Goal: Task Accomplishment & Management: Complete application form

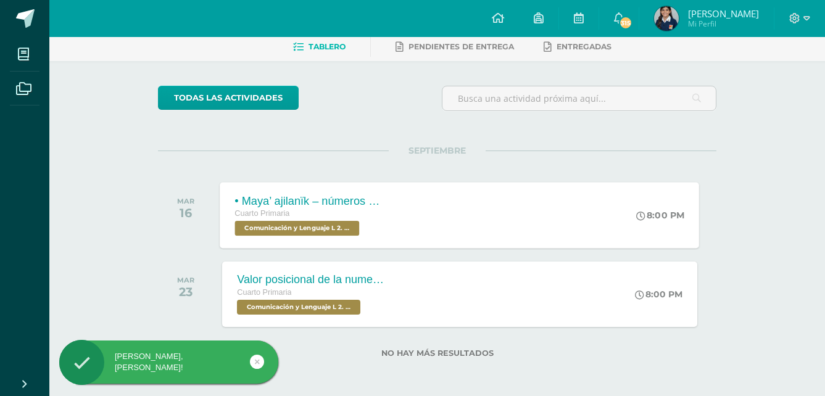
scroll to position [62, 0]
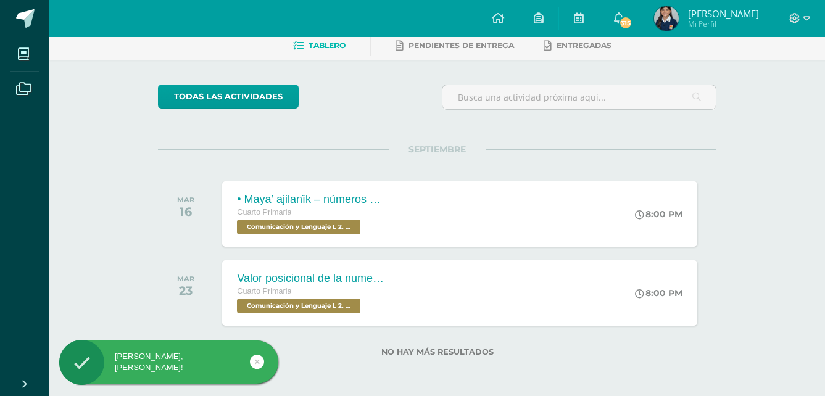
click at [257, 363] on icon at bounding box center [257, 362] width 5 height 14
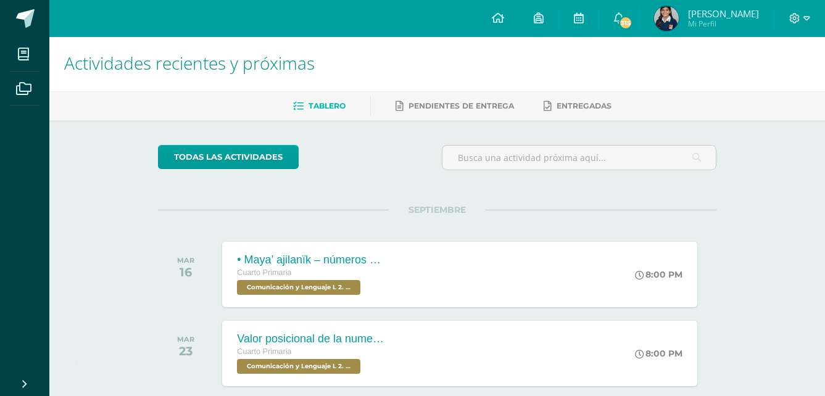
scroll to position [0, 0]
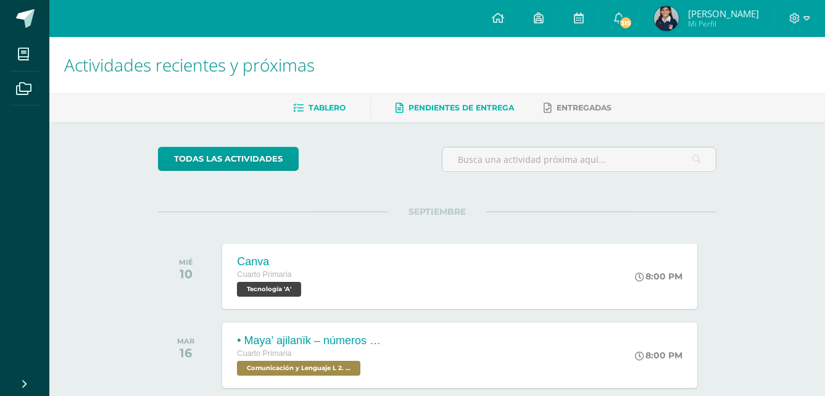
click at [427, 116] on link "Pendientes de entrega" at bounding box center [455, 108] width 118 height 20
click at [559, 108] on span "Entregadas" at bounding box center [584, 107] width 55 height 9
click at [327, 112] on span "Tablero" at bounding box center [327, 107] width 37 height 9
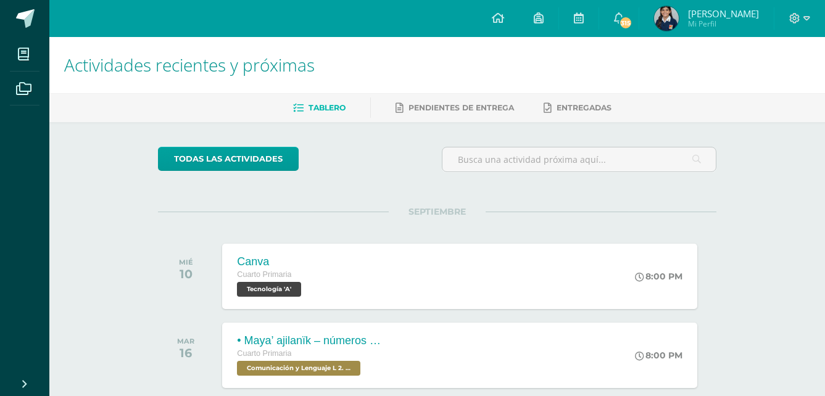
click at [327, 112] on span "Tablero" at bounding box center [327, 107] width 37 height 9
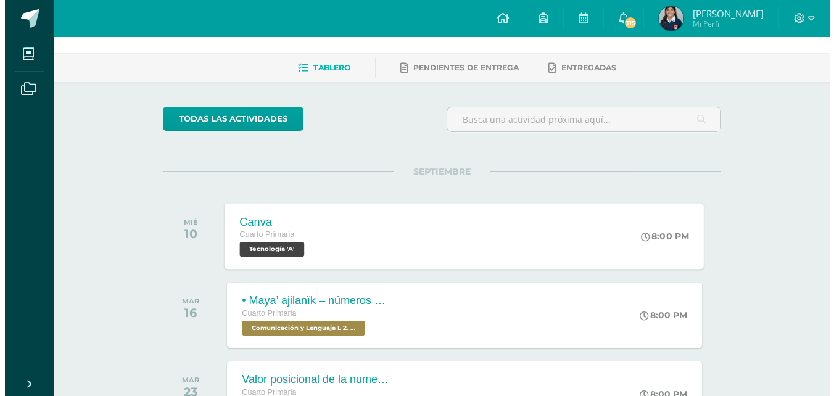
scroll to position [62, 0]
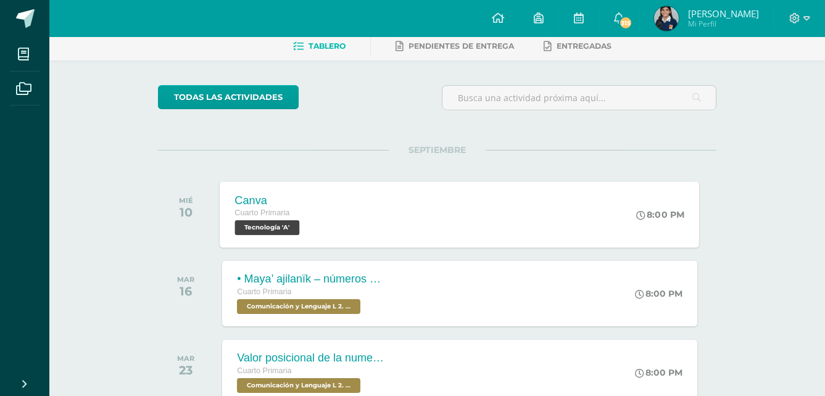
click at [295, 231] on span "Tecnología 'A'" at bounding box center [267, 227] width 65 height 15
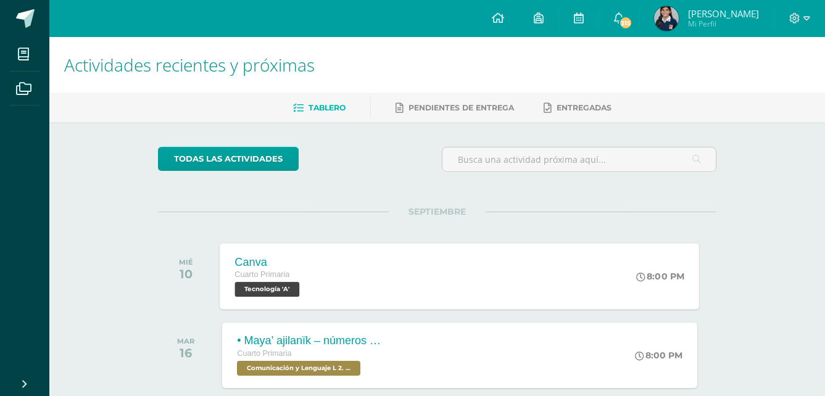
click at [291, 286] on span "Tecnología 'A'" at bounding box center [267, 289] width 65 height 15
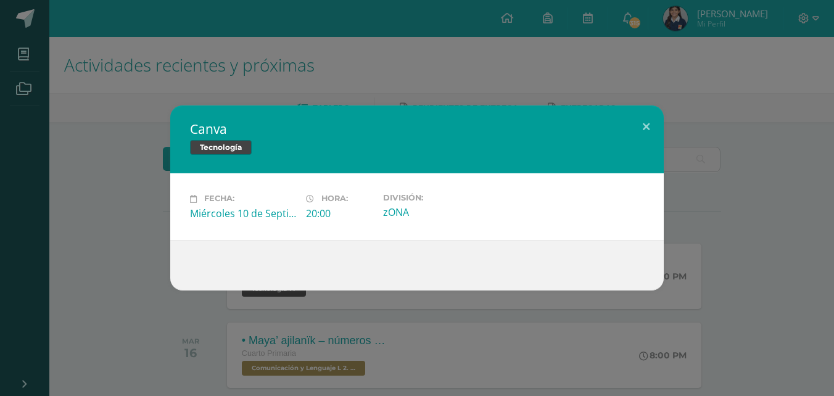
drag, startPoint x: 397, startPoint y: 209, endPoint x: 305, endPoint y: 178, distance: 97.6
click at [395, 207] on div "zONA" at bounding box center [436, 213] width 106 height 14
click at [227, 149] on span "Tecnología" at bounding box center [221, 147] width 62 height 15
click at [222, 148] on span "Tecnología" at bounding box center [221, 147] width 62 height 15
click at [325, 210] on div "20:00" at bounding box center [339, 214] width 67 height 14
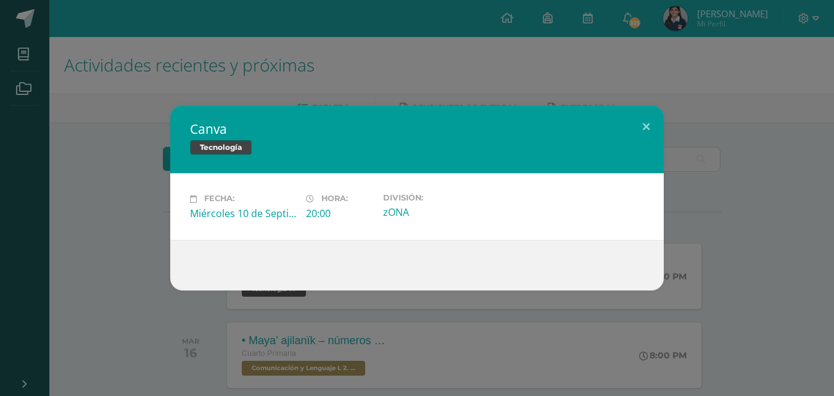
click at [420, 211] on div "zONA" at bounding box center [436, 213] width 106 height 14
drag, startPoint x: 470, startPoint y: 253, endPoint x: 459, endPoint y: 255, distance: 11.9
click at [470, 255] on div at bounding box center [417, 265] width 494 height 51
drag, startPoint x: 380, startPoint y: 269, endPoint x: 373, endPoint y: 267, distance: 6.4
click at [376, 268] on div at bounding box center [417, 265] width 454 height 10
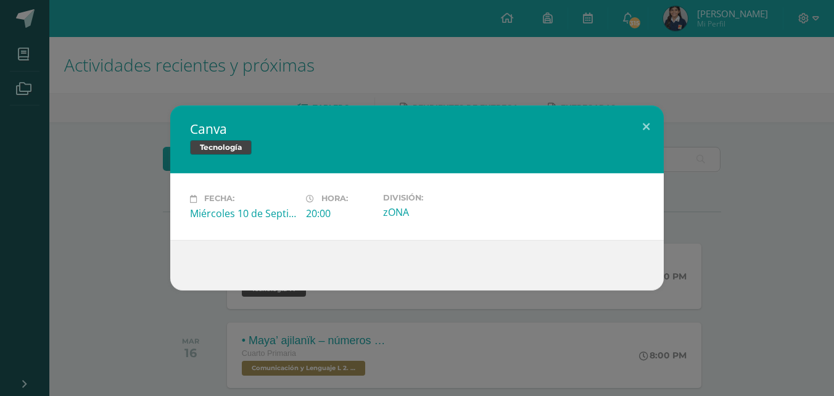
drag, startPoint x: 294, startPoint y: 266, endPoint x: 270, endPoint y: 260, distance: 24.1
click at [280, 265] on div at bounding box center [417, 265] width 454 height 10
click at [265, 257] on div at bounding box center [417, 265] width 494 height 51
click at [256, 237] on div "Canva Tecnología Fecha: [DATE] Hora: 20:00 División: [GEOGRAPHIC_DATA]" at bounding box center [417, 198] width 494 height 185
click at [649, 125] on button at bounding box center [646, 127] width 35 height 42
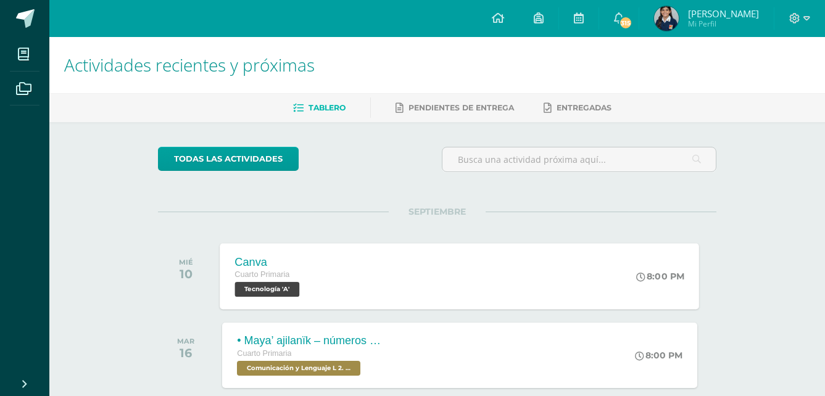
click at [266, 292] on span "Tecnología 'A'" at bounding box center [267, 289] width 65 height 15
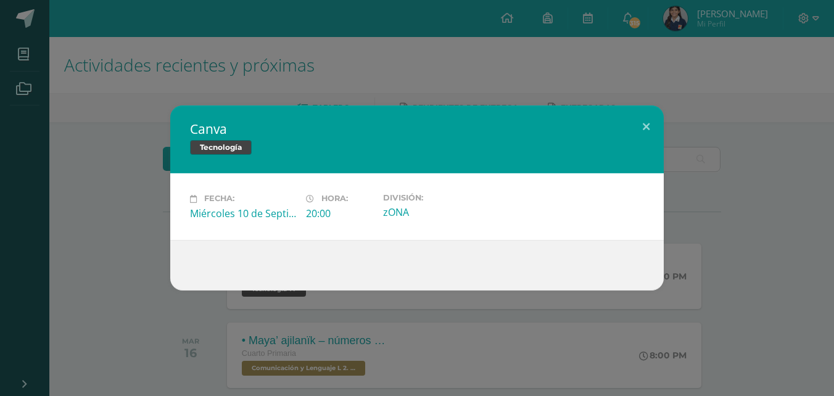
click at [338, 260] on div at bounding box center [417, 265] width 454 height 10
click at [646, 123] on button at bounding box center [646, 127] width 35 height 42
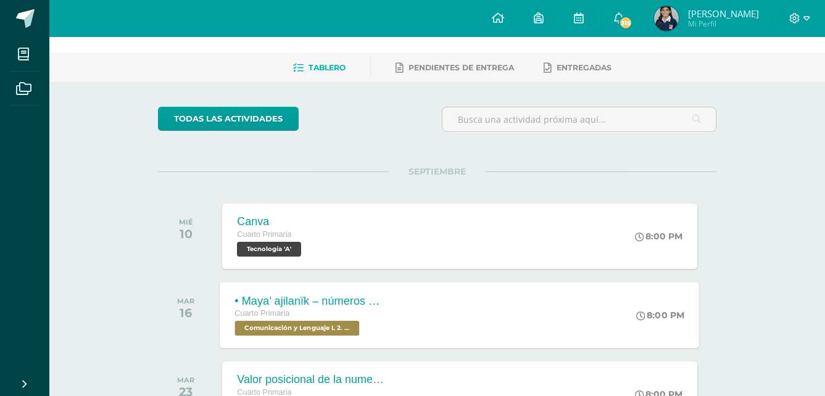
scroll to position [62, 0]
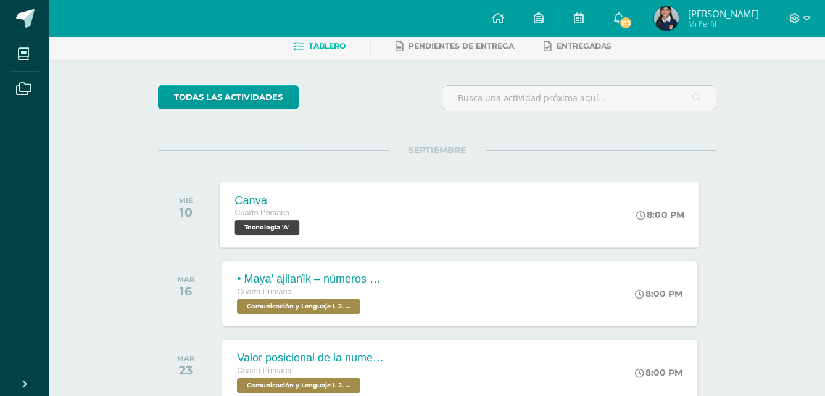
click at [252, 195] on div "Canva" at bounding box center [269, 200] width 68 height 13
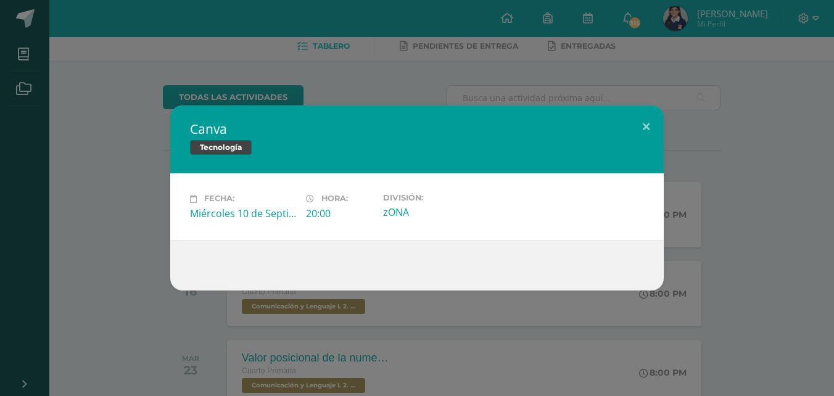
click at [227, 146] on span "Tecnología" at bounding box center [221, 147] width 62 height 15
click at [275, 254] on div at bounding box center [417, 265] width 494 height 51
drag, startPoint x: 299, startPoint y: 217, endPoint x: 307, endPoint y: 217, distance: 8.0
click at [307, 217] on div "Fecha: [DATE] Hora: 20:00 División: [GEOGRAPHIC_DATA]" at bounding box center [417, 206] width 464 height 27
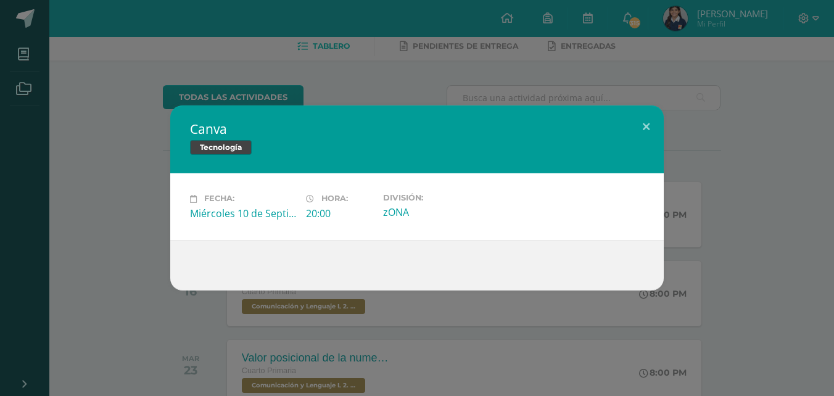
drag, startPoint x: 307, startPoint y: 217, endPoint x: 403, endPoint y: 217, distance: 96.3
click at [403, 217] on div "zONA" at bounding box center [436, 213] width 106 height 14
click at [442, 217] on div "zONA" at bounding box center [436, 213] width 106 height 14
click at [254, 220] on div "Miércoles 10 de Septiembre" at bounding box center [243, 214] width 106 height 14
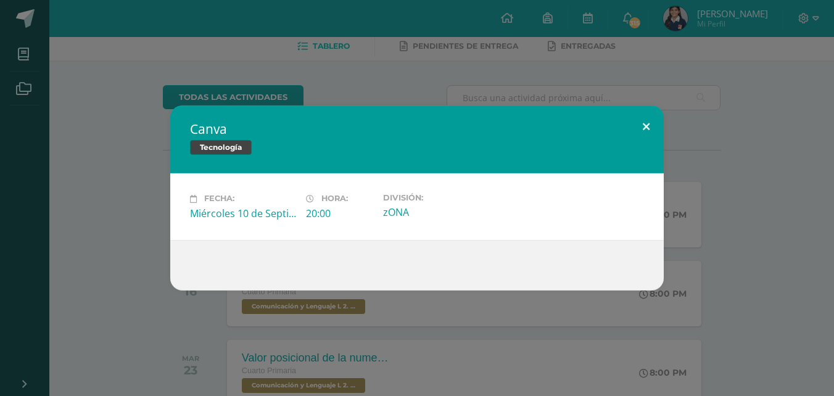
click at [647, 125] on button at bounding box center [646, 127] width 35 height 42
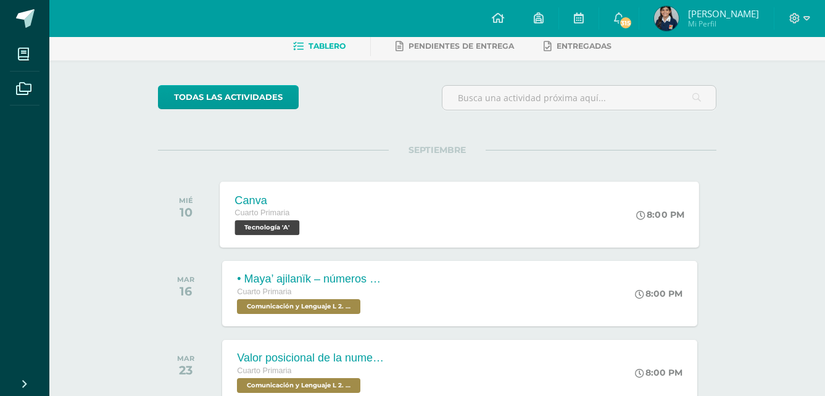
click at [288, 228] on span "Tecnología 'A'" at bounding box center [267, 227] width 65 height 15
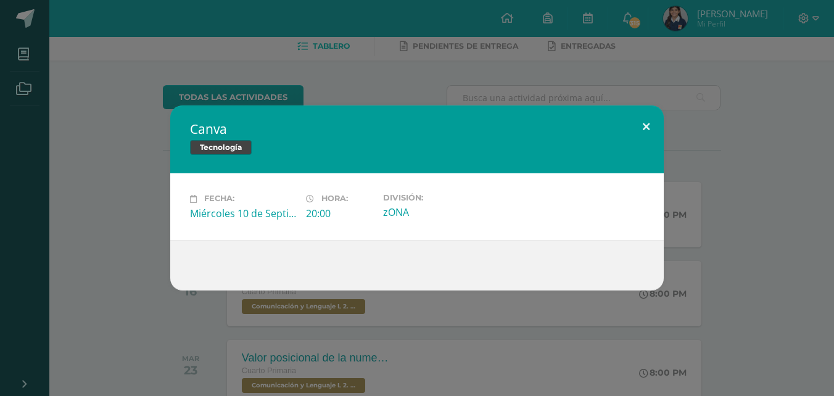
click at [640, 122] on button at bounding box center [646, 127] width 35 height 42
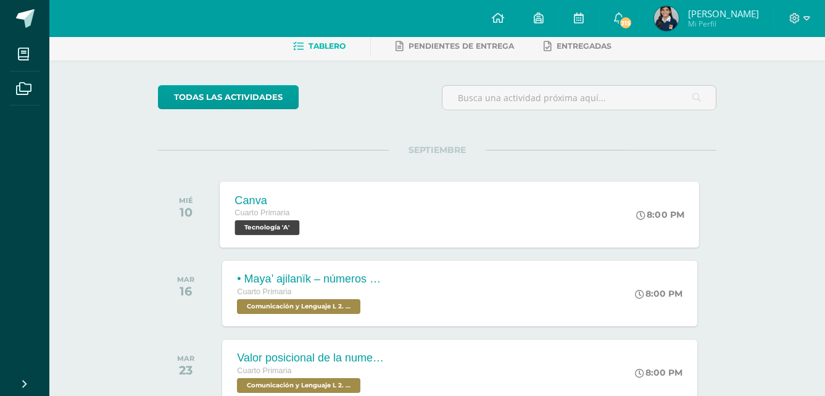
click at [363, 223] on div "Canva Cuarto Primaria Tecnología 'A' 8:00 PM [GEOGRAPHIC_DATA] Tecnología Fecha…" at bounding box center [460, 214] width 480 height 66
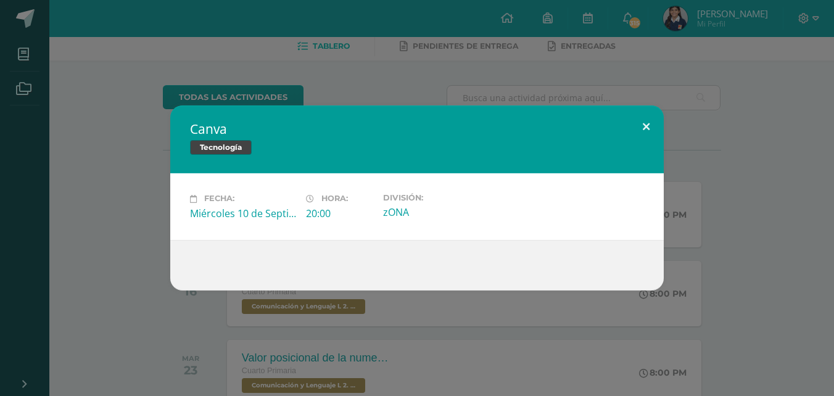
click at [650, 116] on button at bounding box center [646, 127] width 35 height 42
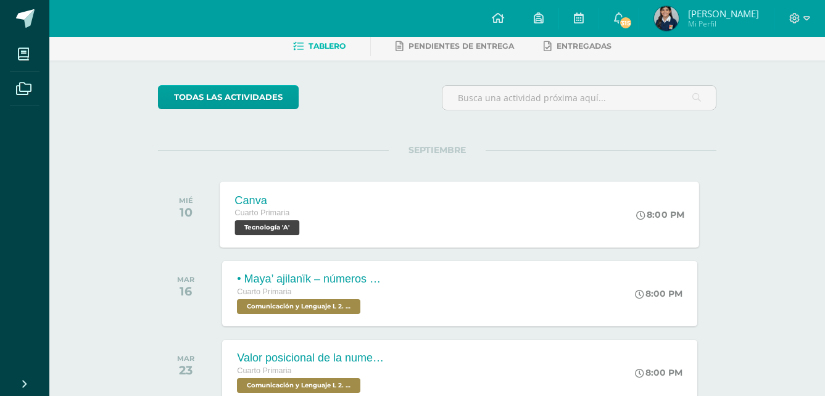
click at [289, 230] on span "Tecnología 'A'" at bounding box center [267, 227] width 65 height 15
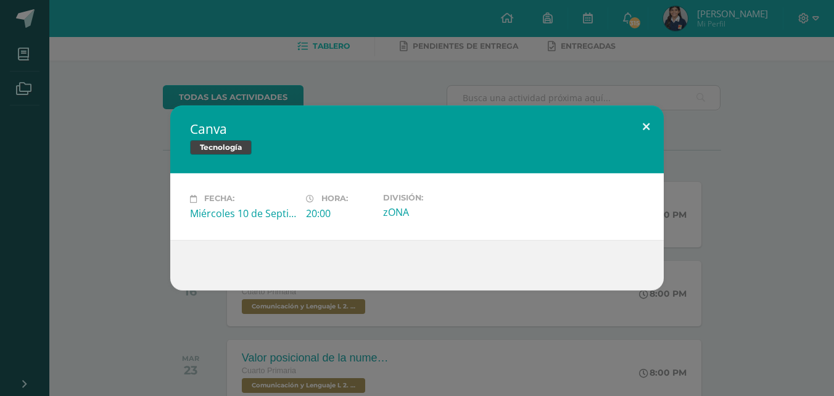
click at [654, 126] on button at bounding box center [646, 127] width 35 height 42
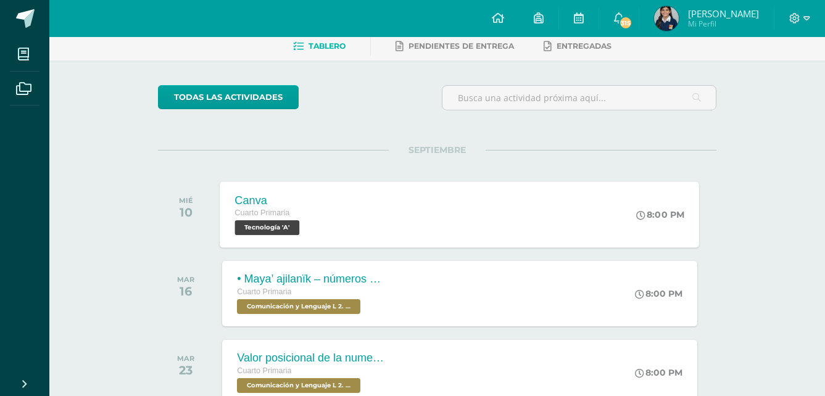
click at [288, 230] on span "Tecnología 'A'" at bounding box center [267, 227] width 65 height 15
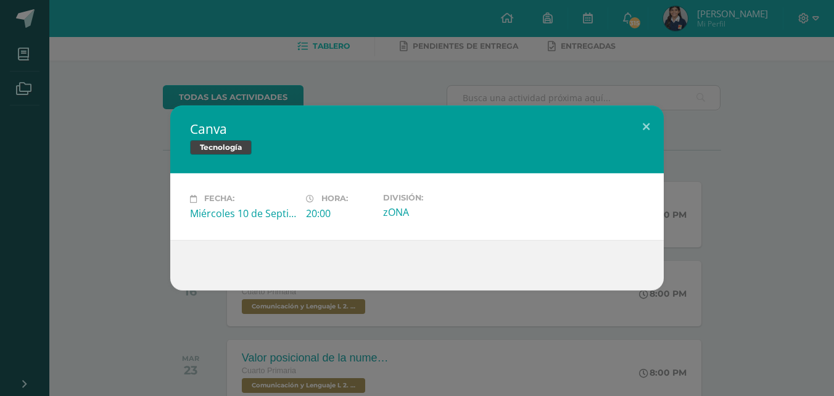
drag, startPoint x: 216, startPoint y: 154, endPoint x: 252, endPoint y: 152, distance: 35.9
click at [218, 154] on span "Tecnología" at bounding box center [221, 147] width 62 height 15
click at [652, 131] on button at bounding box center [646, 127] width 35 height 42
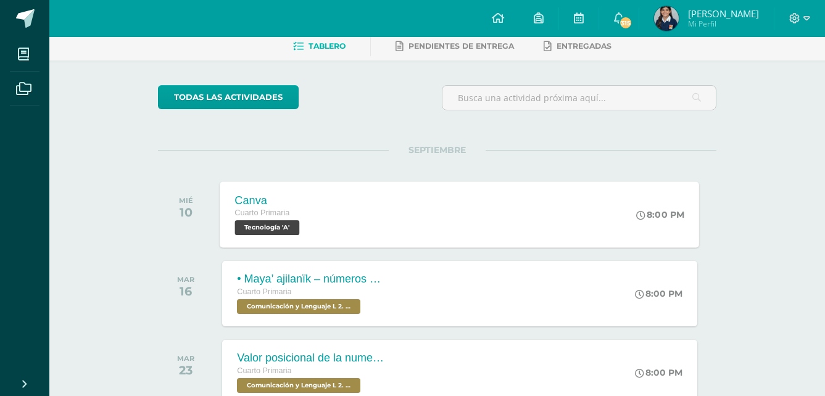
click at [311, 228] on div "Canva Cuarto Primaria Tecnología 'A'" at bounding box center [269, 214] width 98 height 66
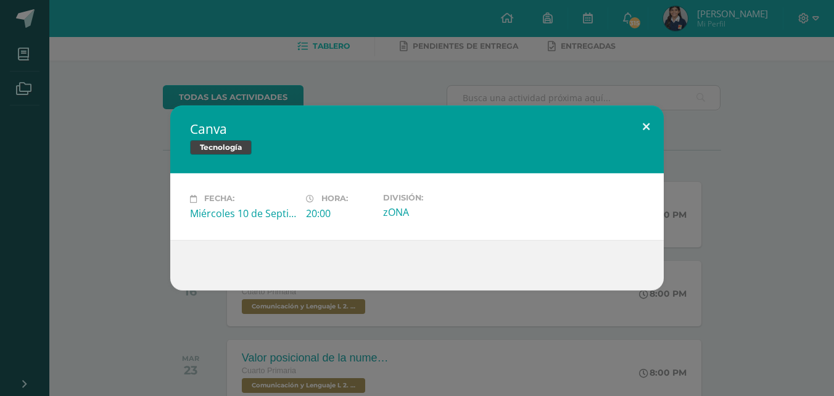
click at [639, 127] on button at bounding box center [646, 127] width 35 height 42
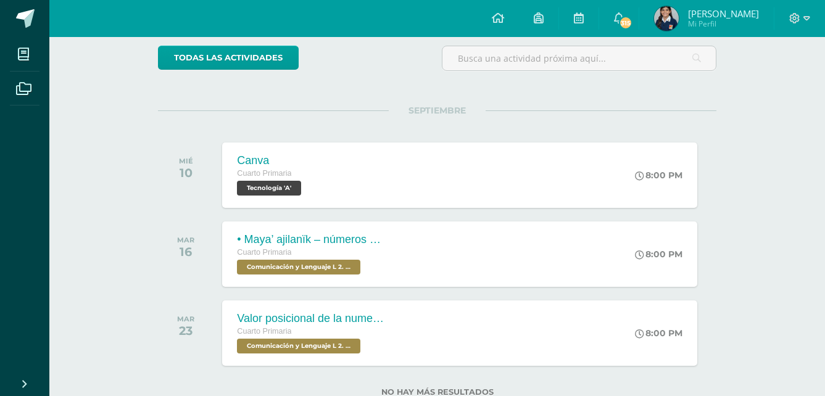
scroll to position [141, 0]
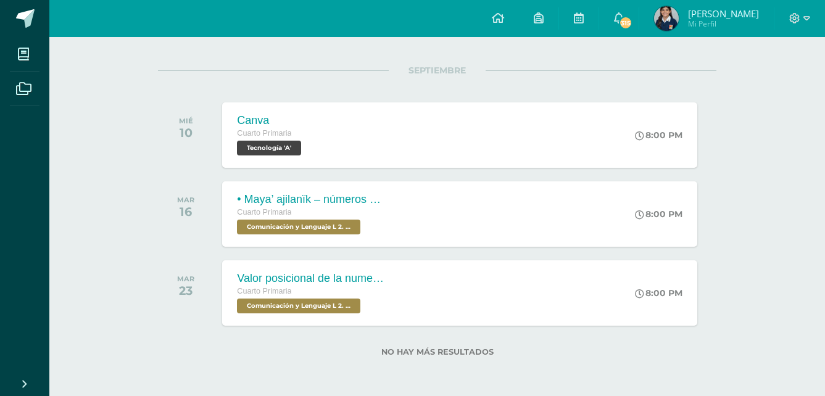
click at [454, 359] on div "No hay más resultados" at bounding box center [437, 355] width 559 height 34
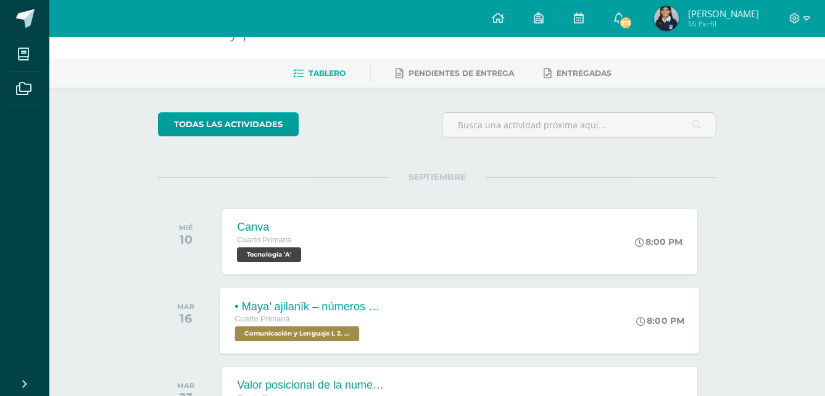
scroll to position [0, 0]
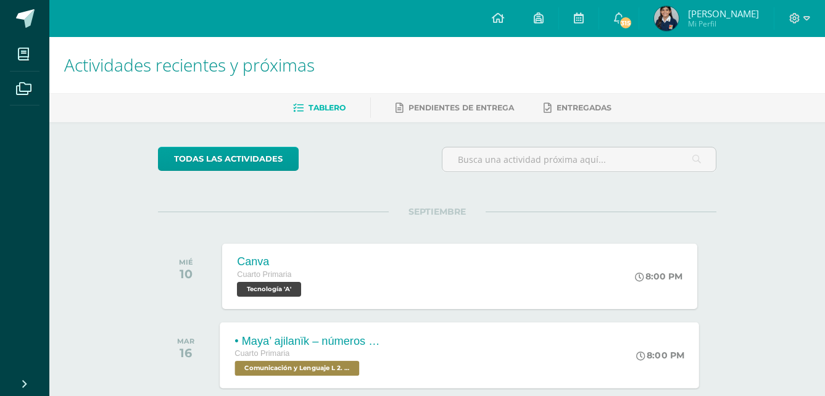
click at [330, 366] on span "Comunicación y Lenguaje L 2. Segundo Idioma 'A'" at bounding box center [297, 368] width 125 height 15
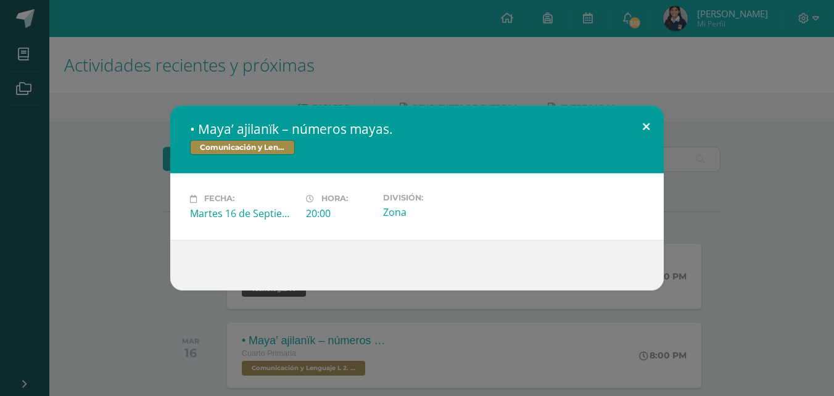
click at [649, 123] on button at bounding box center [646, 127] width 35 height 42
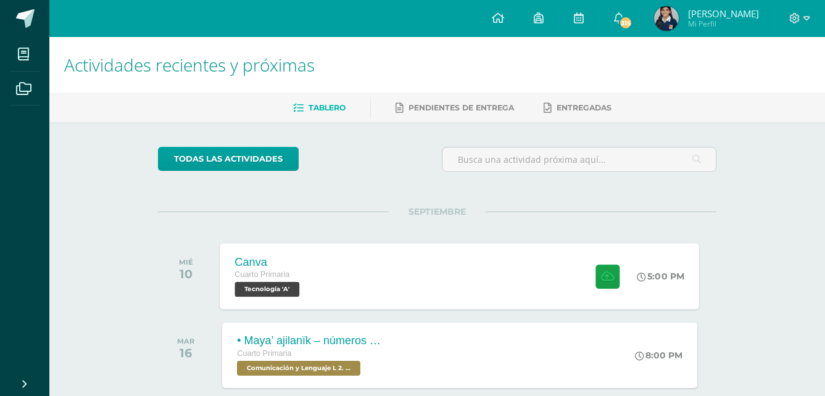
click at [597, 289] on div at bounding box center [605, 276] width 60 height 66
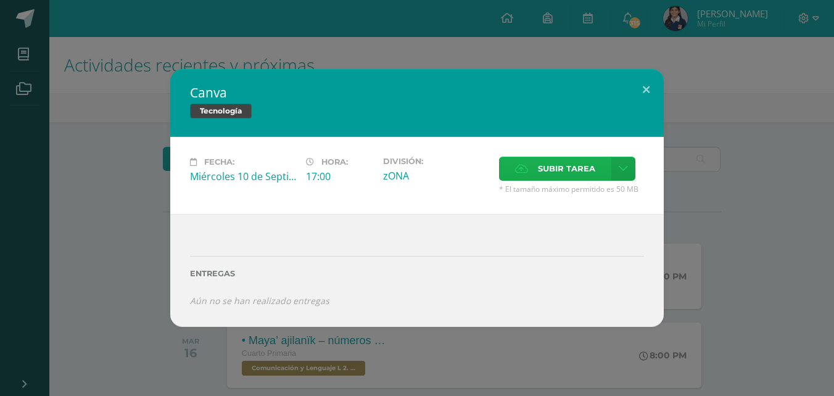
click at [533, 174] on label "Subir tarea" at bounding box center [555, 169] width 112 height 24
click at [0, 0] on input "Subir tarea" at bounding box center [0, 0] width 0 height 0
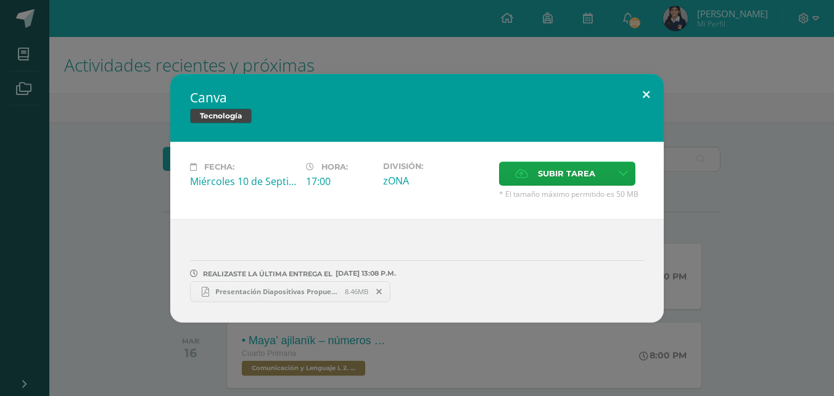
click at [643, 88] on button at bounding box center [646, 95] width 35 height 42
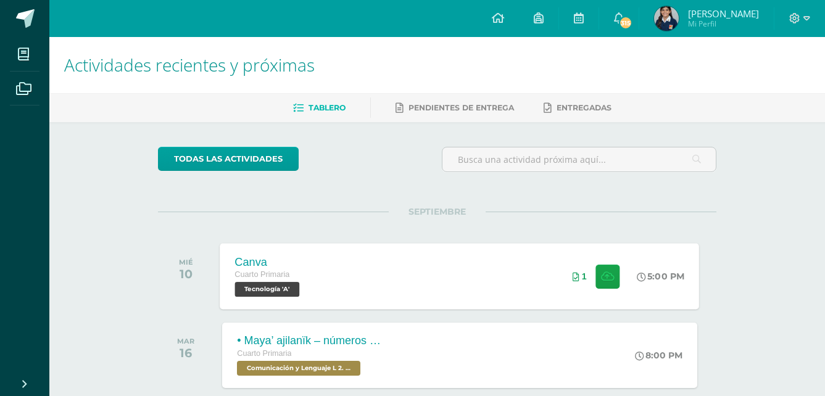
click at [577, 273] on div "1" at bounding box center [580, 277] width 14 height 10
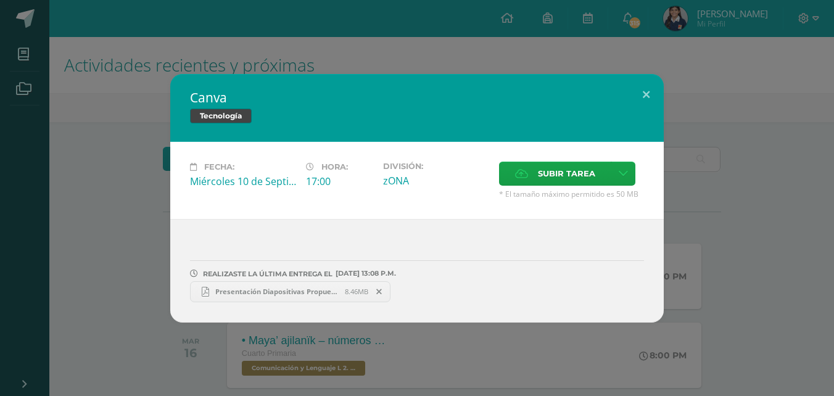
click at [359, 285] on link "Presentación Diapositivas Propuesta Proyecto Floral Orgánico Marrón y Verde.pdf…" at bounding box center [290, 291] width 201 height 21
click at [641, 94] on button at bounding box center [646, 95] width 35 height 42
